Goal: Find specific page/section: Find specific page/section

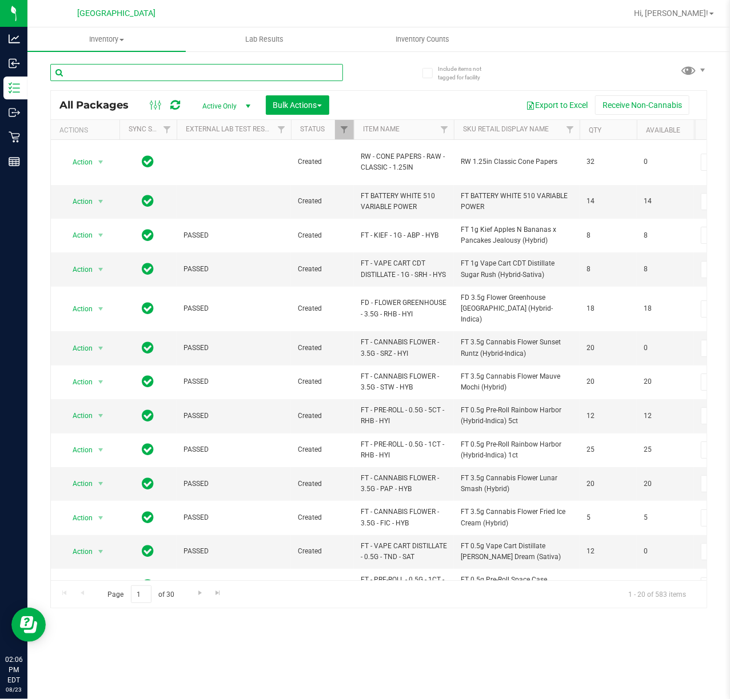
click at [202, 81] on input "text" at bounding box center [196, 72] width 293 height 17
type input "ccy"
